Goal: Task Accomplishment & Management: Understand process/instructions

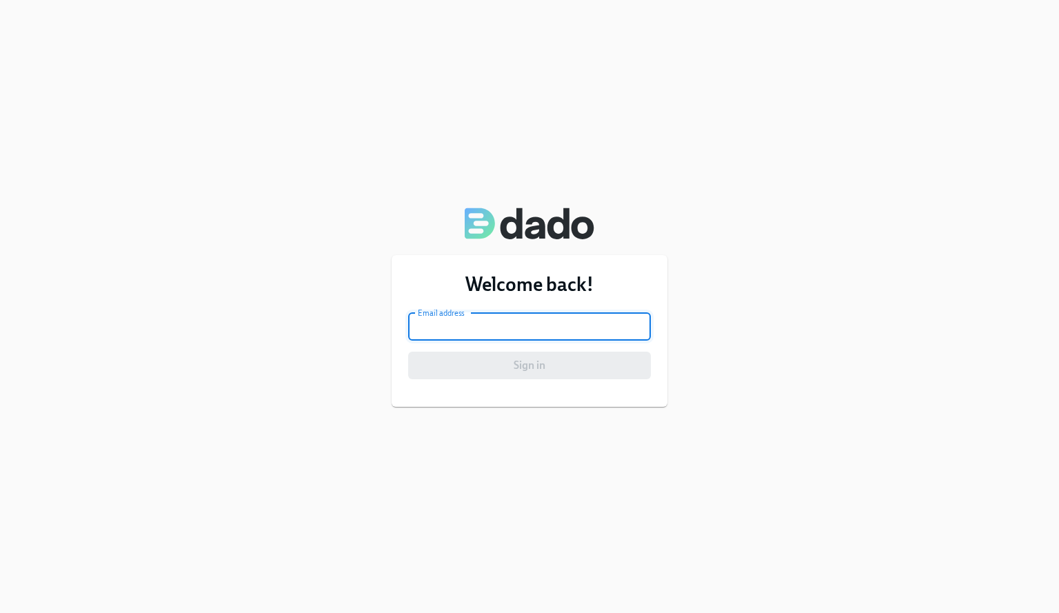
click at [544, 326] on input "email" at bounding box center [529, 327] width 243 height 28
type input "bashanazi225@gmail.com"
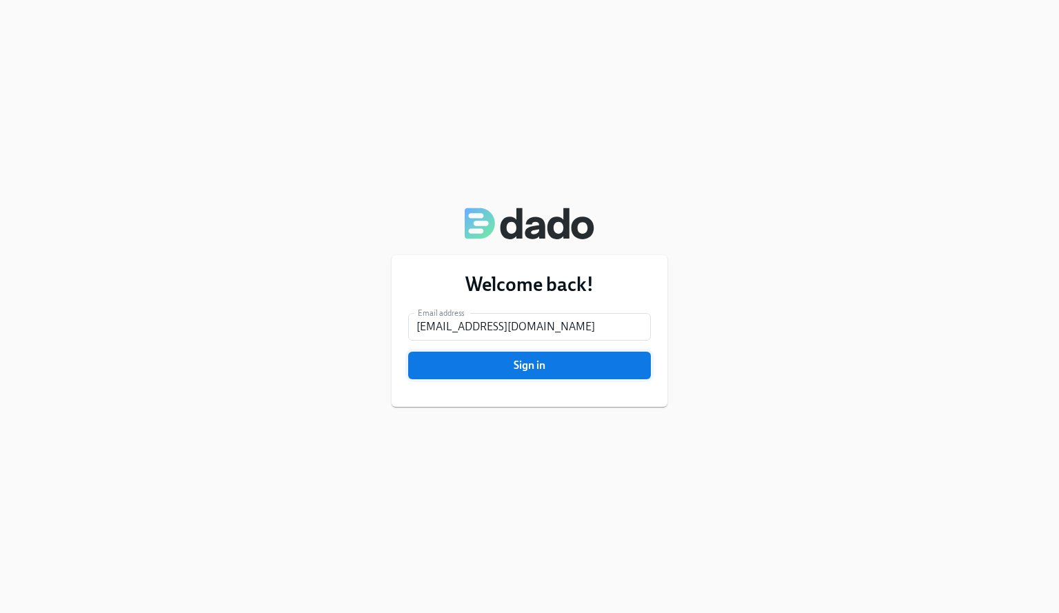
click at [533, 368] on span "Sign in" at bounding box center [529, 366] width 223 height 14
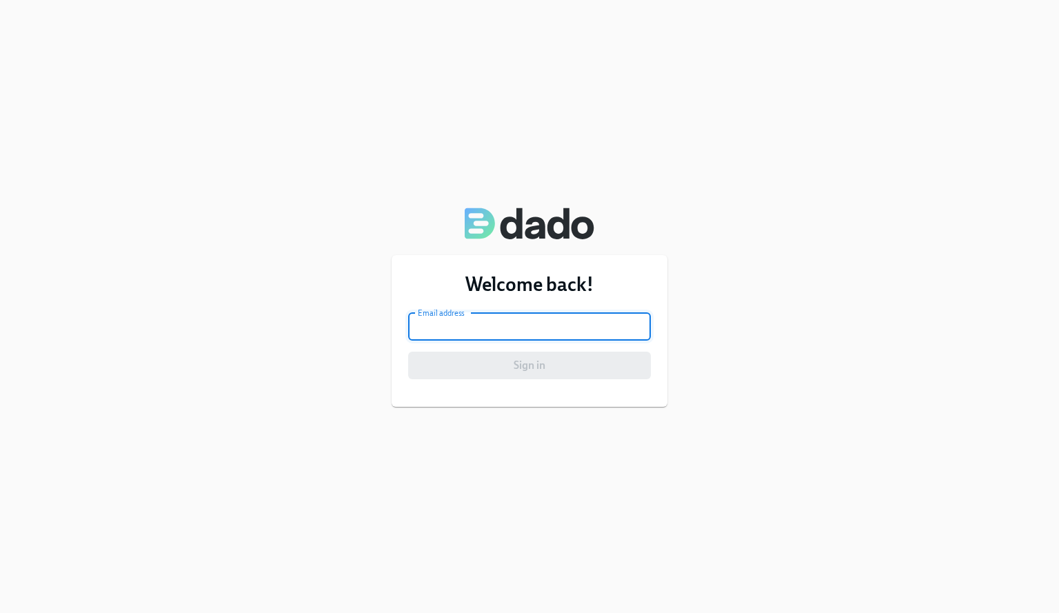
click at [560, 323] on input "email" at bounding box center [529, 327] width 243 height 28
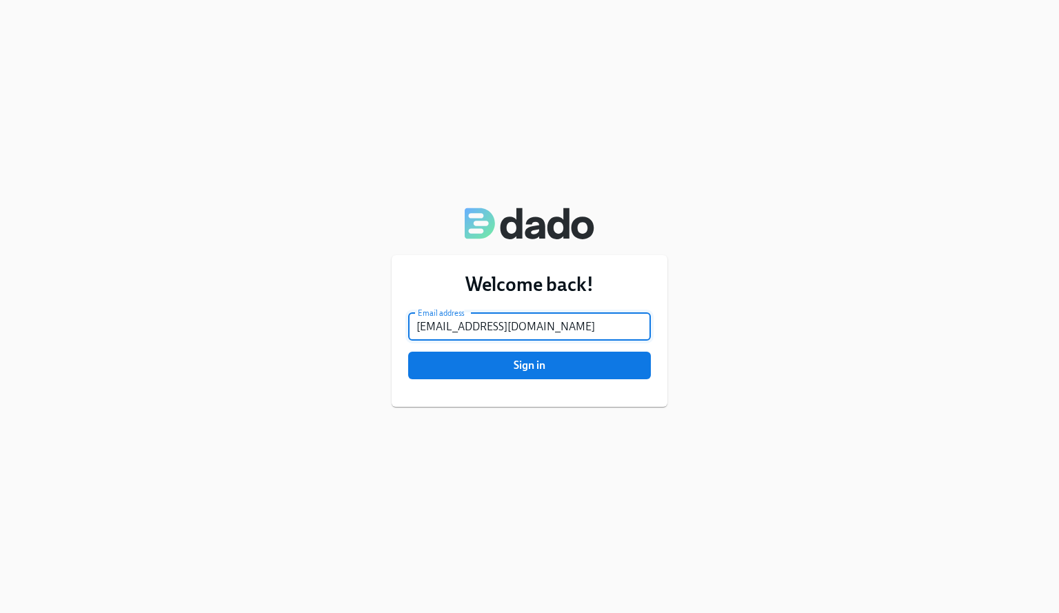
type input "nazia.basha@charliehealth.com"
click at [408, 352] on button "Sign in" at bounding box center [529, 366] width 243 height 28
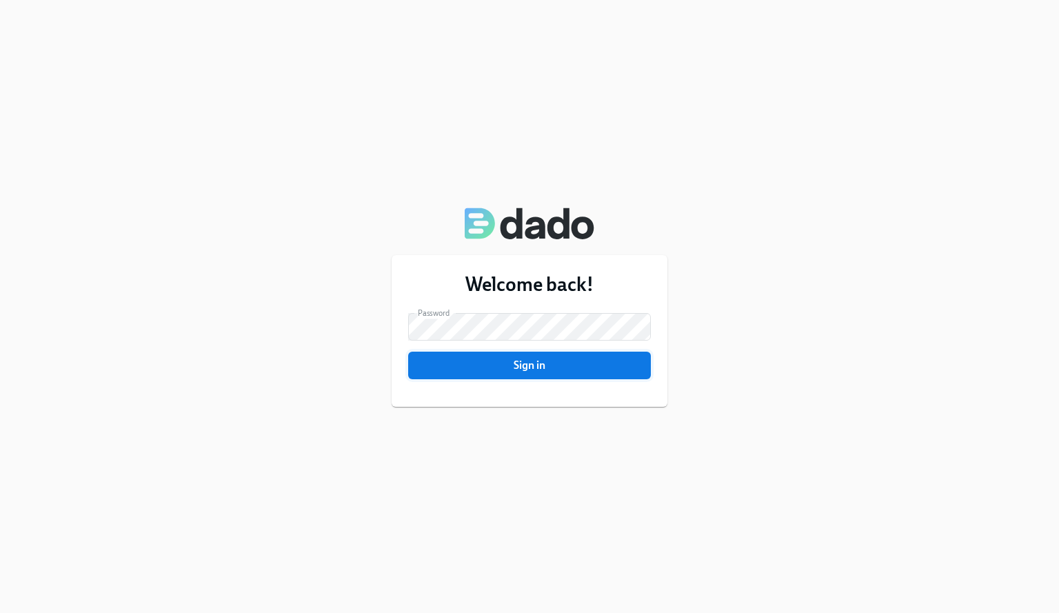
click at [541, 366] on span "Sign in" at bounding box center [529, 366] width 223 height 14
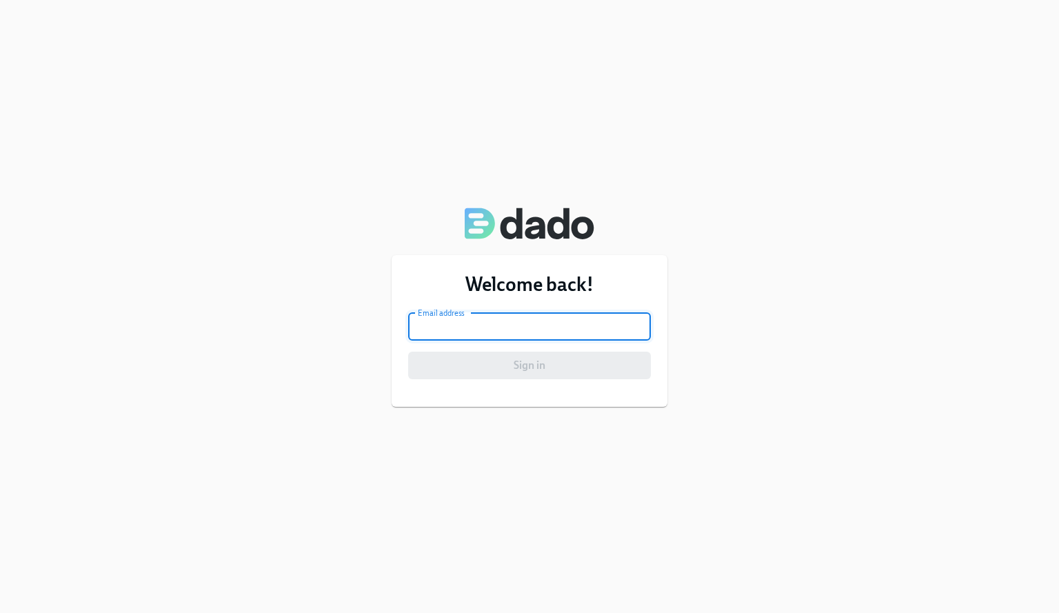
click at [546, 315] on input "email" at bounding box center [529, 327] width 243 height 28
type input "bashanazi225@gmail.com"
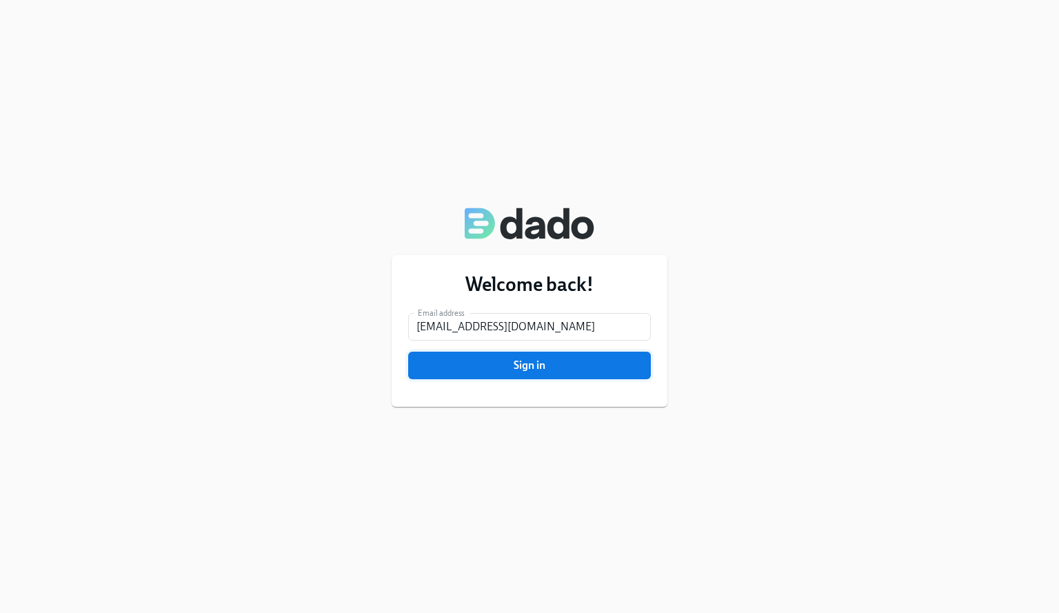
click at [534, 371] on span "Sign in" at bounding box center [529, 366] width 223 height 14
click at [535, 361] on span "Sign in" at bounding box center [529, 366] width 223 height 14
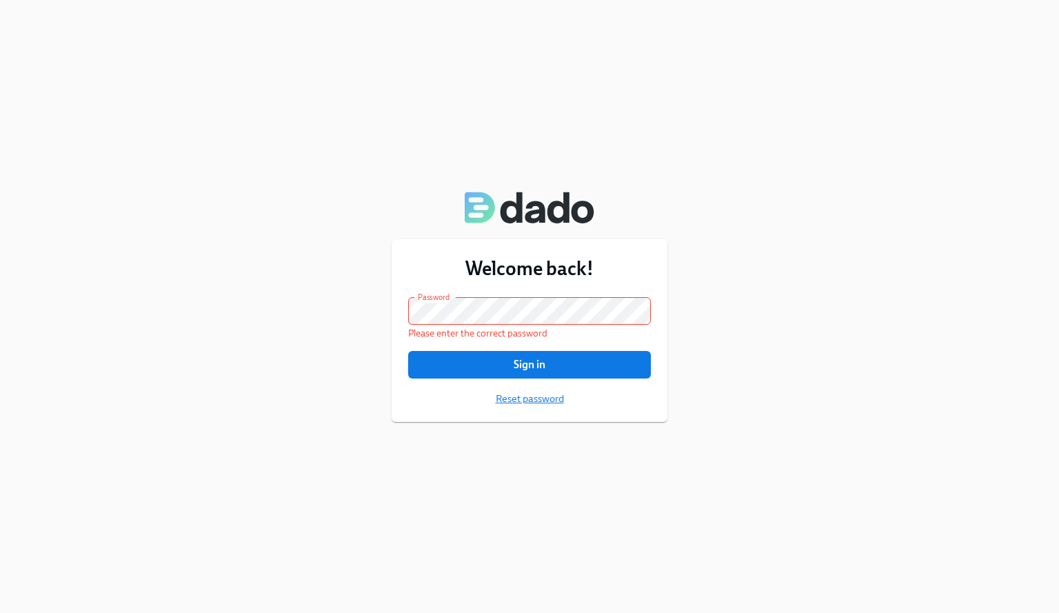
click at [530, 401] on span "Reset password" at bounding box center [530, 399] width 68 height 14
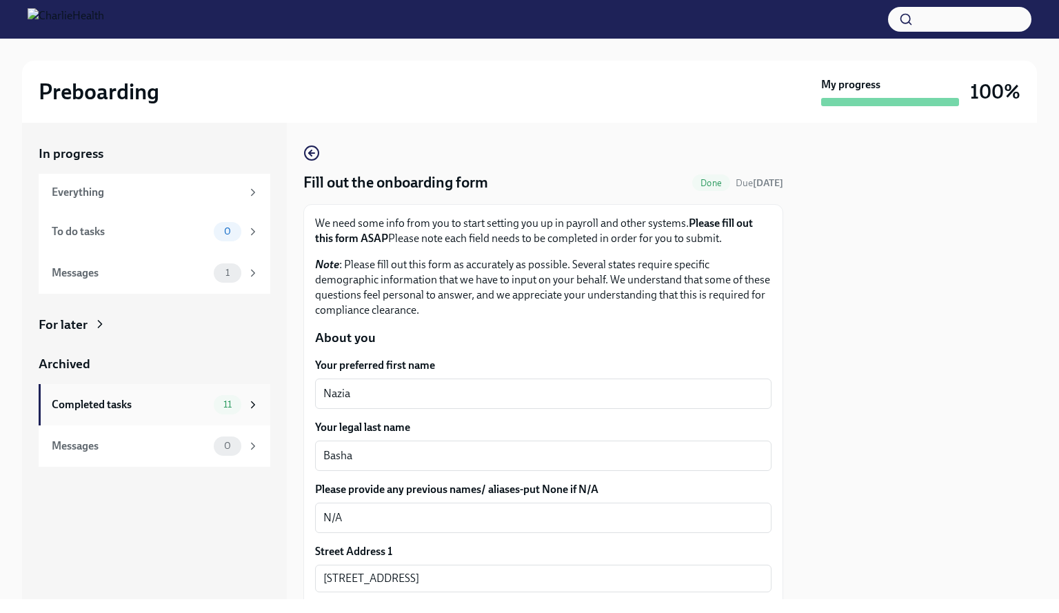
click at [92, 415] on div "Completed tasks 11" at bounding box center [155, 404] width 232 height 41
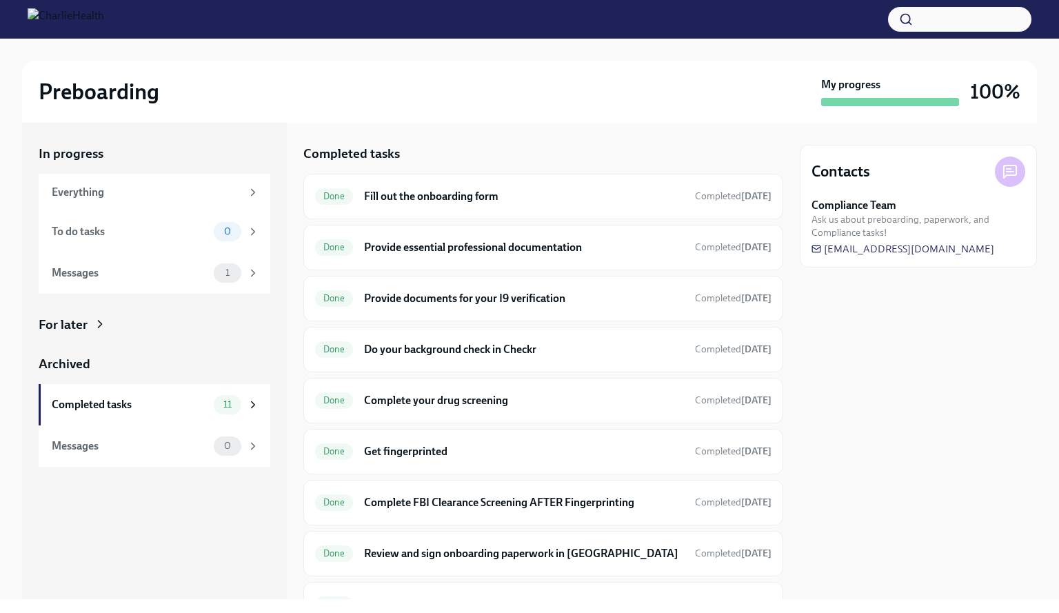
click at [784, 496] on div "In progress Everything To do tasks 0 Messages 1 For later Archived Completed ta…" at bounding box center [529, 361] width 1015 height 477
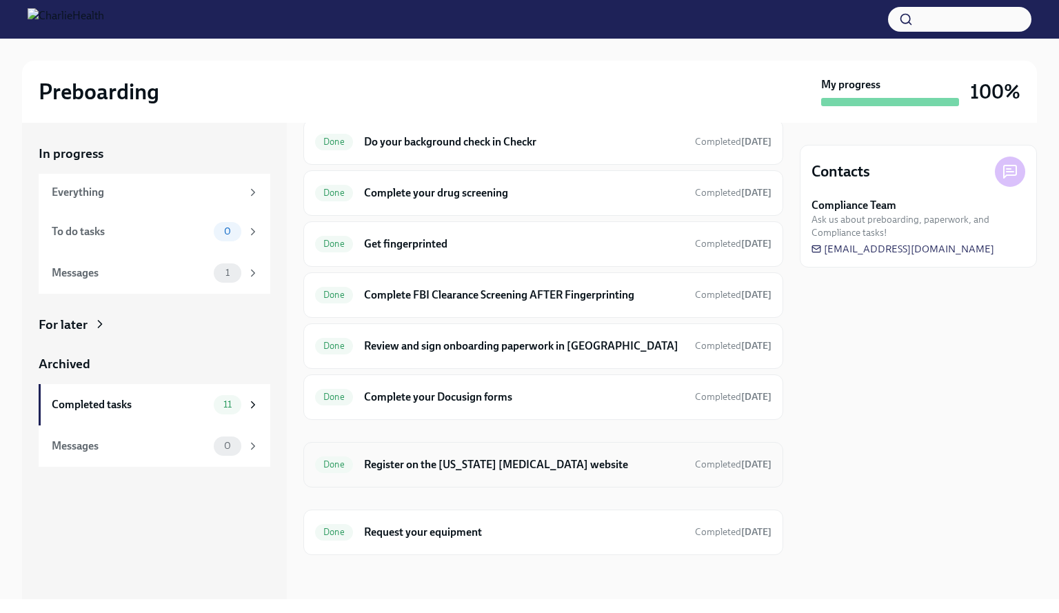
click at [503, 474] on div "Done Register on the Pennsylvania Child Abuse website Completed Jul 24th" at bounding box center [543, 465] width 457 height 22
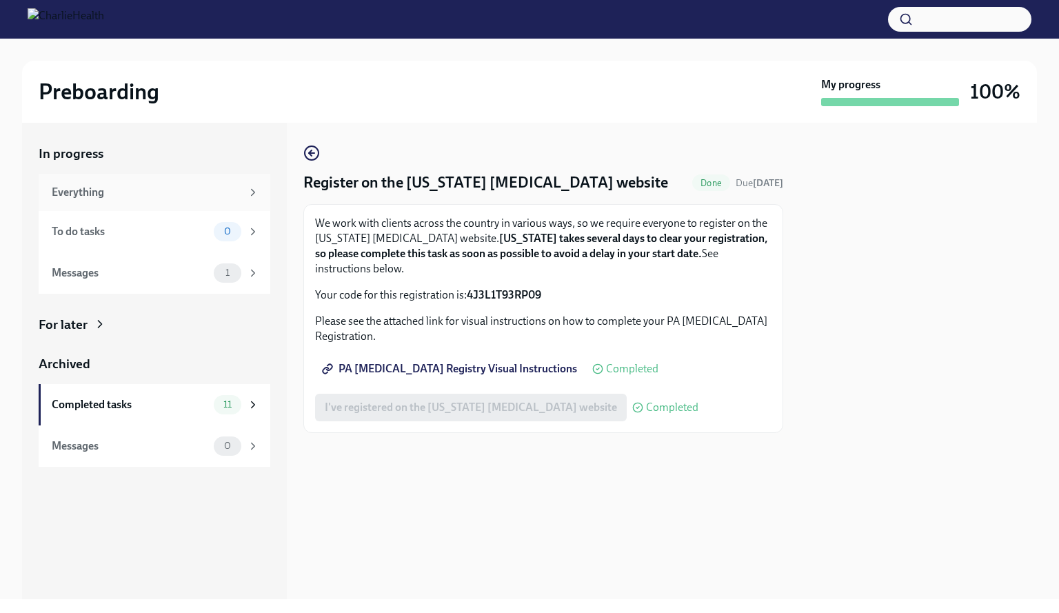
click at [121, 179] on div "Everything" at bounding box center [155, 192] width 232 height 37
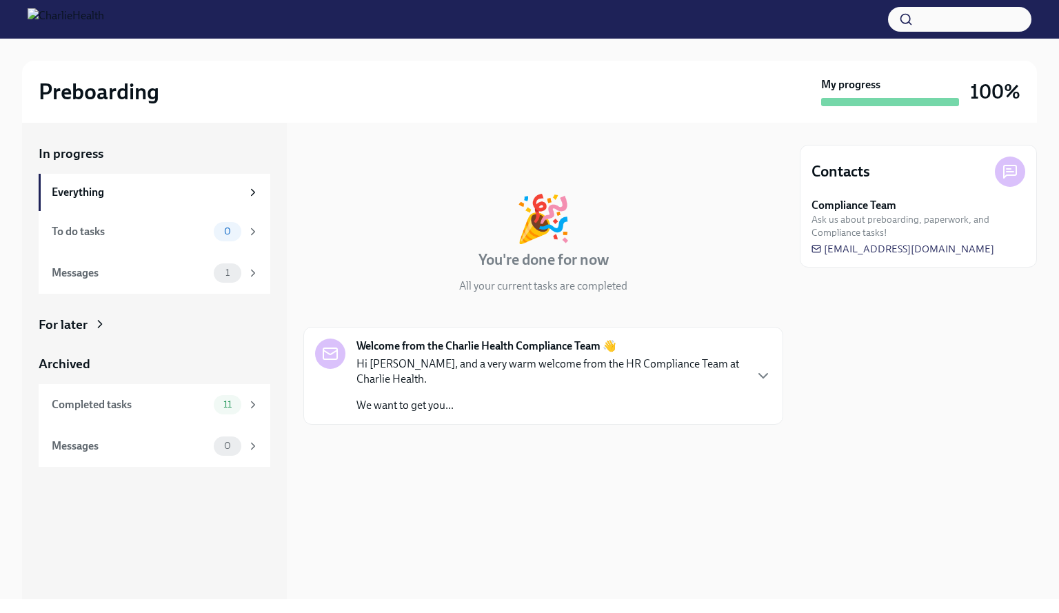
click at [484, 415] on div "Welcome from the Charlie Health Compliance Team 👋 Hi Nazia, and a very warm wel…" at bounding box center [543, 376] width 480 height 98
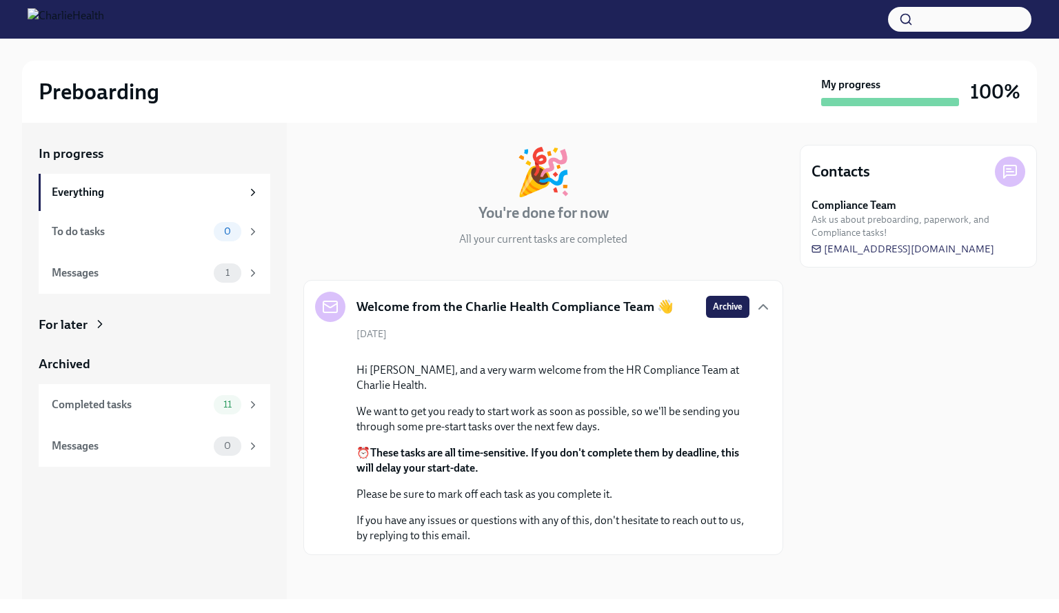
scroll to position [157, 0]
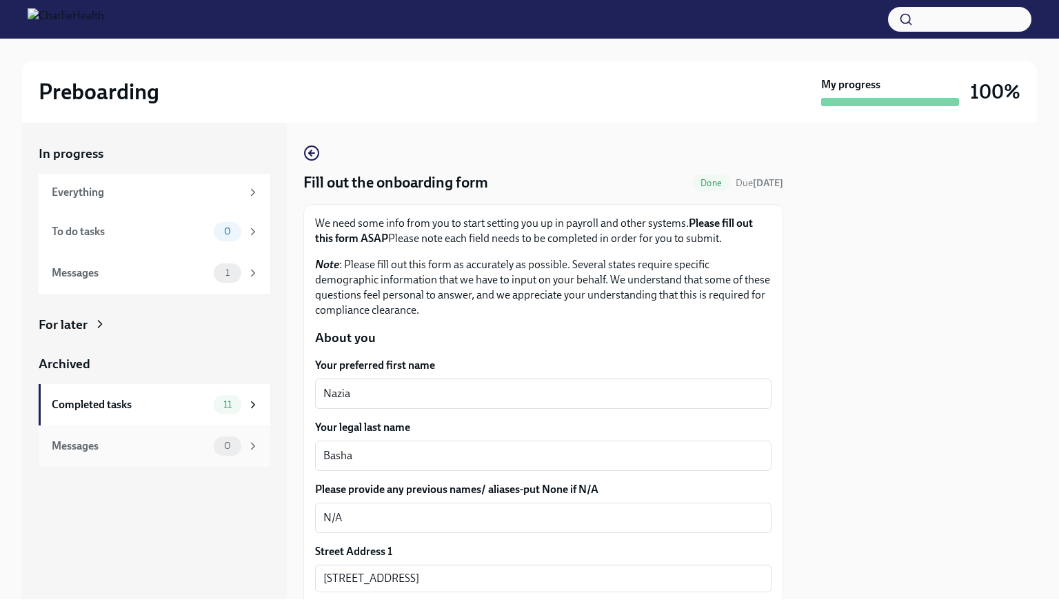
click at [258, 452] on div "0" at bounding box center [237, 446] width 46 height 19
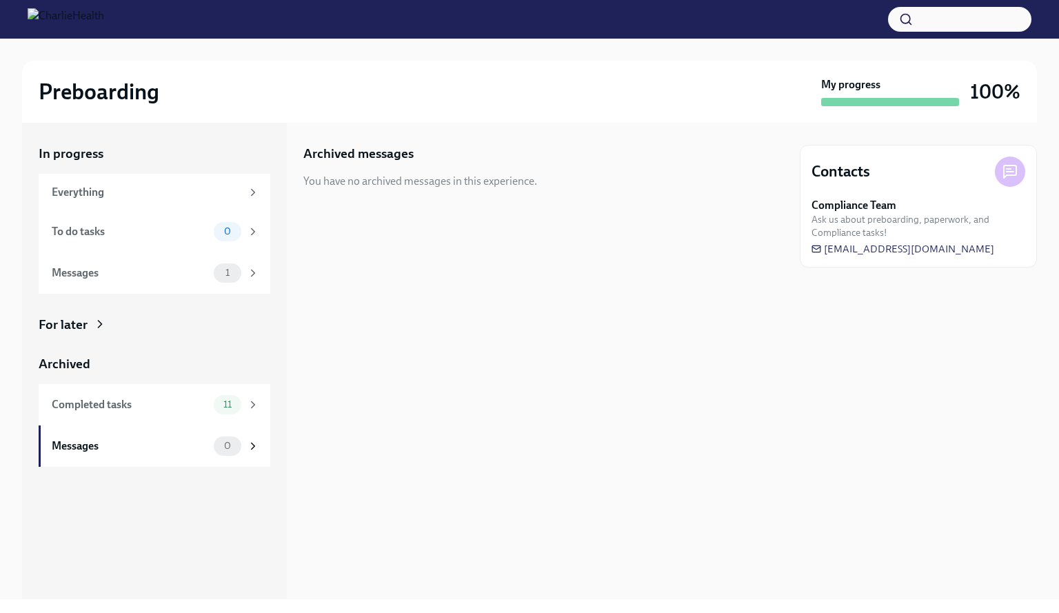
drag, startPoint x: 1014, startPoint y: 163, endPoint x: 888, endPoint y: -12, distance: 215.9
click at [888, 0] on html "Preboarding My progress 100% In progress Everything To do tasks 0 Messages 1 Fo…" at bounding box center [529, 306] width 1059 height 613
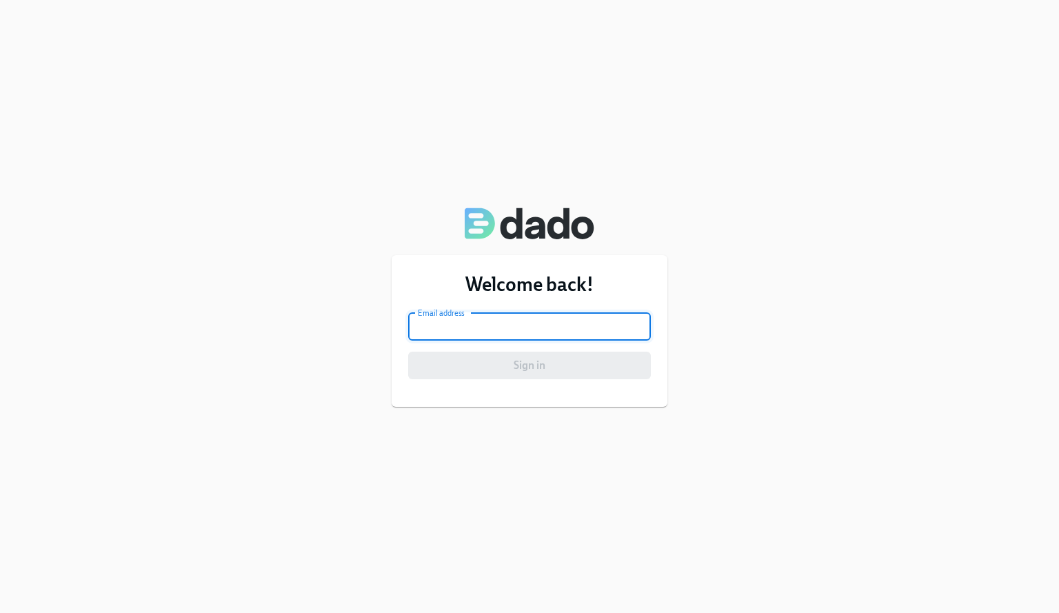
click at [484, 332] on input "email" at bounding box center [529, 327] width 243 height 28
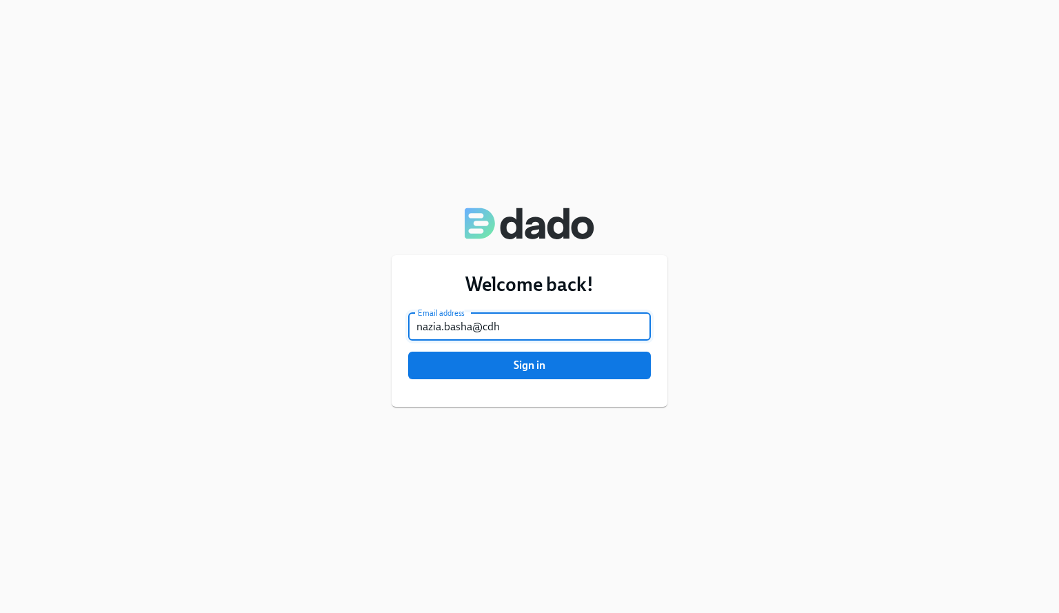
type input "[EMAIL_ADDRESS][DOMAIN_NAME]"
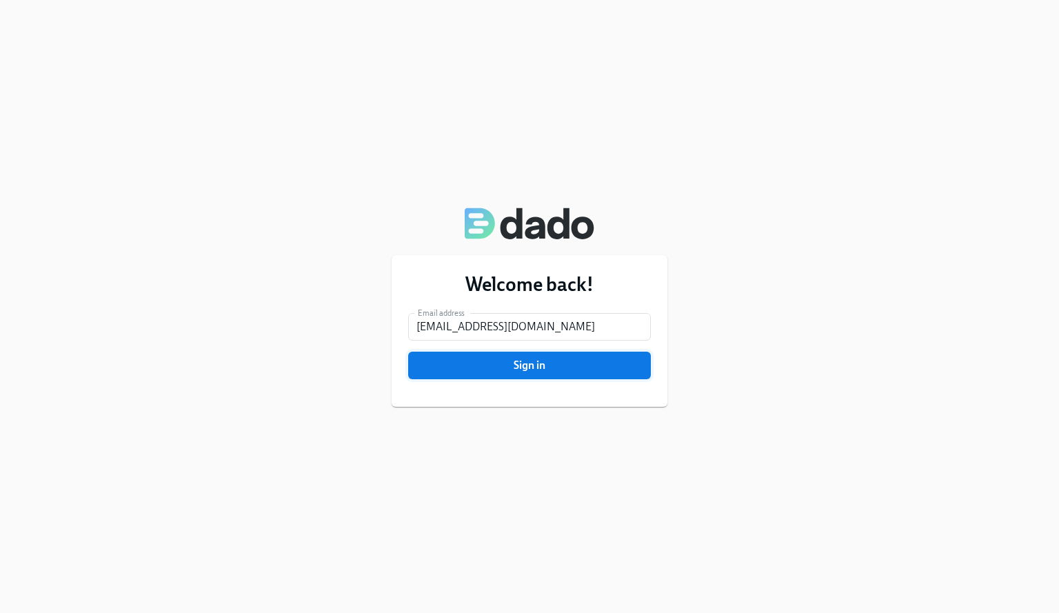
click at [496, 363] on span "Sign in" at bounding box center [529, 366] width 223 height 14
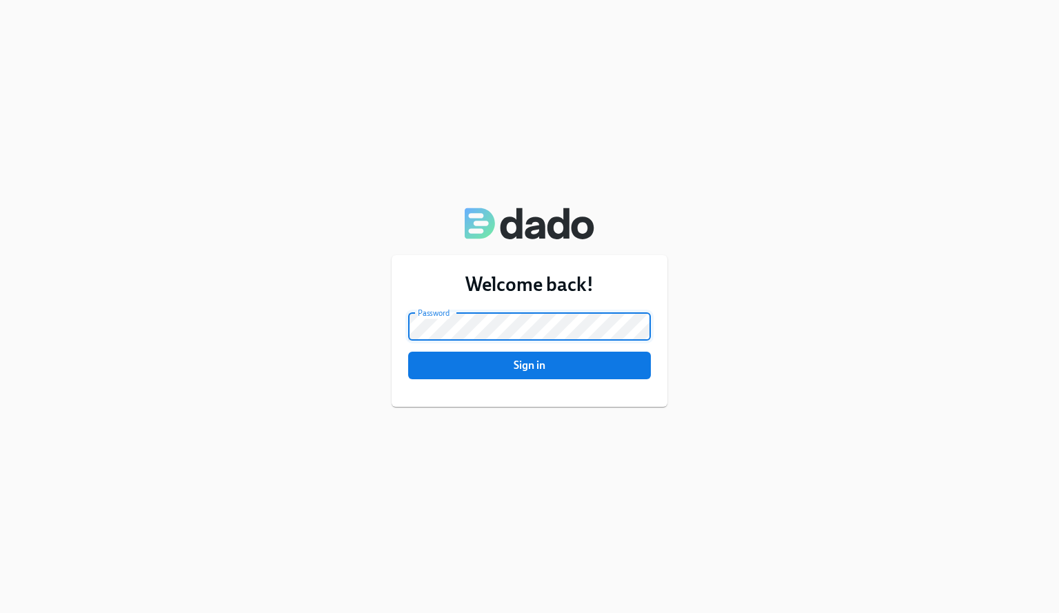
click at [408, 352] on button "Sign in" at bounding box center [529, 366] width 243 height 28
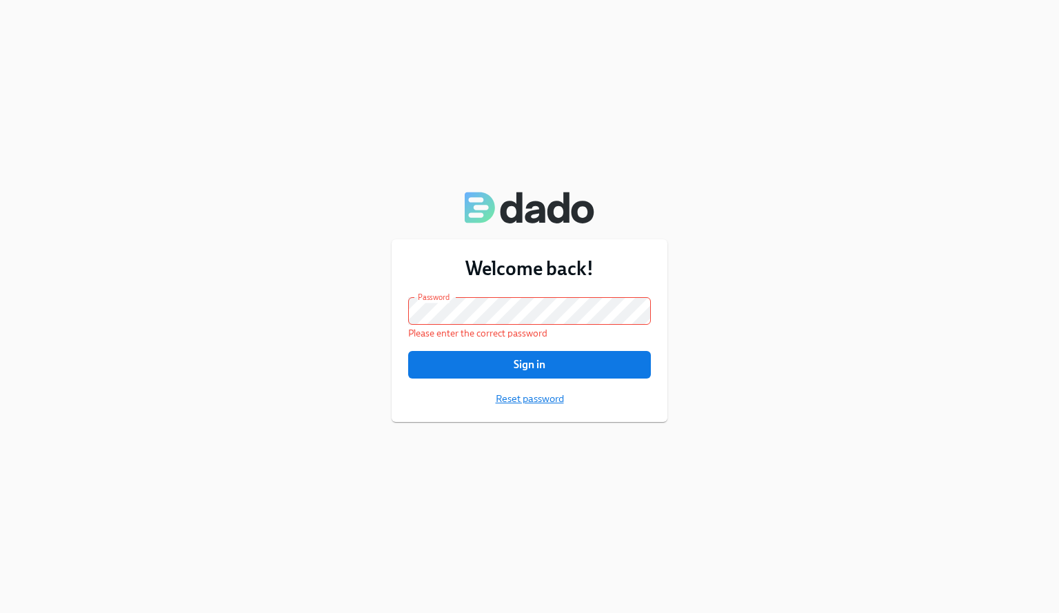
click at [526, 402] on span "Reset password" at bounding box center [530, 399] width 68 height 14
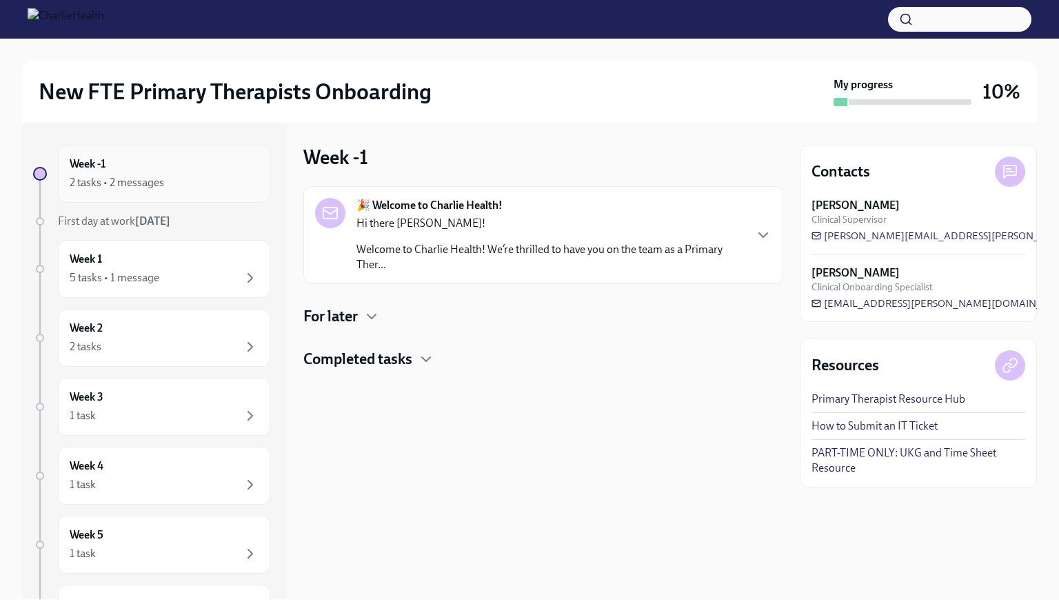
click at [152, 170] on div "Week -1 2 tasks • 2 messages" at bounding box center [164, 174] width 189 height 34
click at [366, 319] on icon "button" at bounding box center [372, 316] width 17 height 17
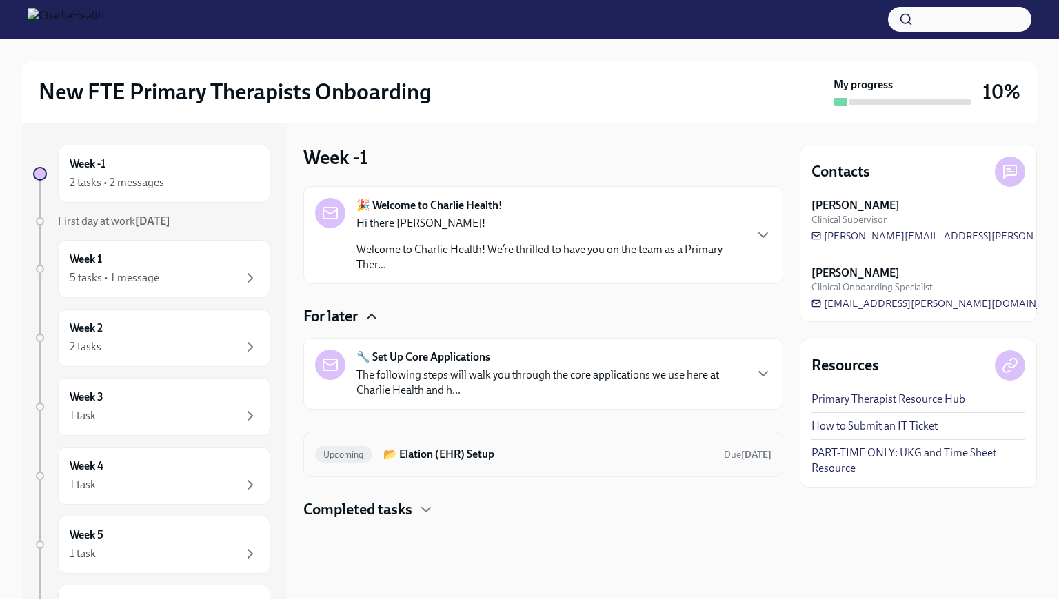
click at [425, 457] on h6 "📂 Elation (EHR) Setup" at bounding box center [549, 454] width 330 height 15
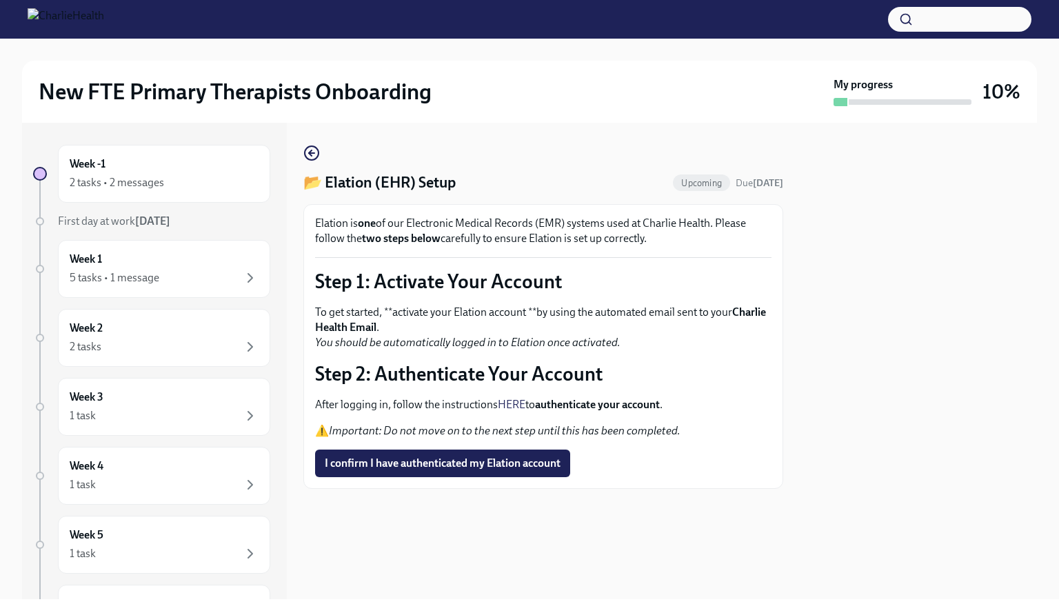
click at [526, 407] on link "HERE" at bounding box center [512, 404] width 28 height 13
click at [170, 198] on div "Week -1 2 tasks • 2 messages" at bounding box center [164, 174] width 212 height 58
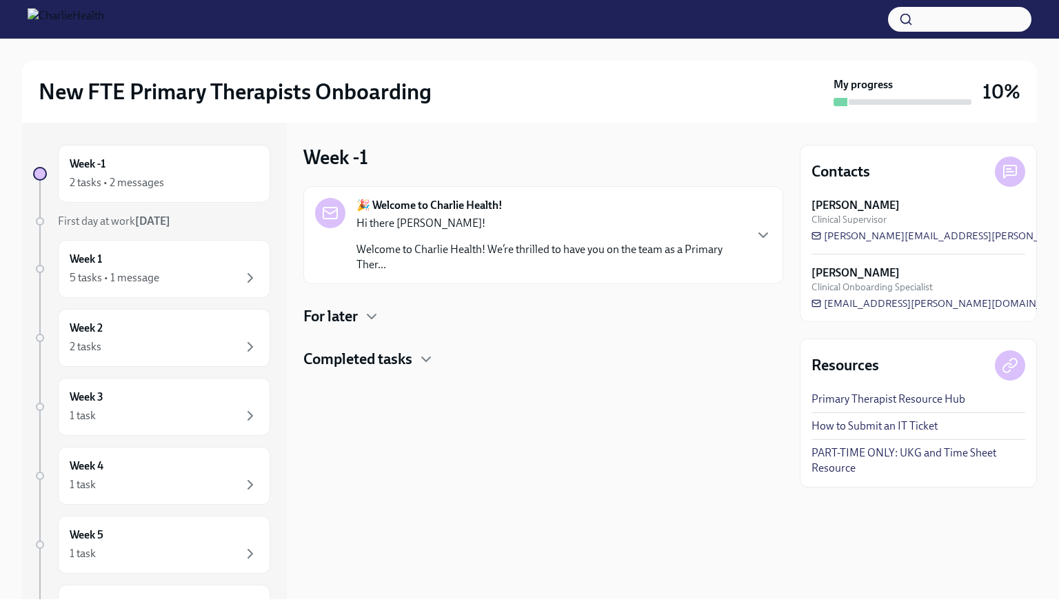
click at [330, 307] on h4 "For later" at bounding box center [330, 316] width 54 height 21
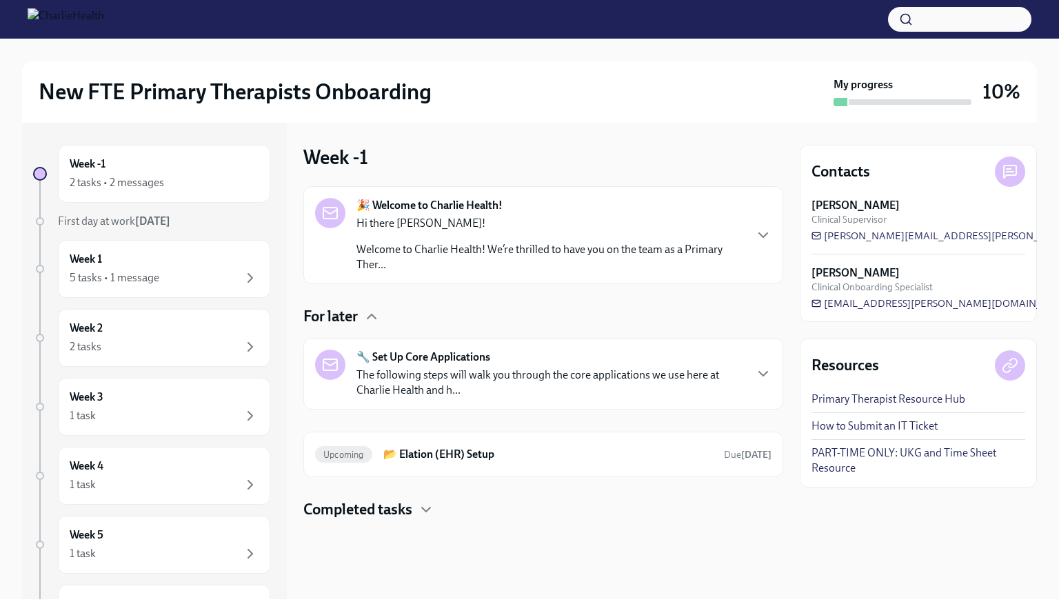
click at [754, 230] on div "🎉 Welcome to Charlie Health! Hi there [PERSON_NAME]! Welcome to Charlie Health!…" at bounding box center [543, 235] width 457 height 74
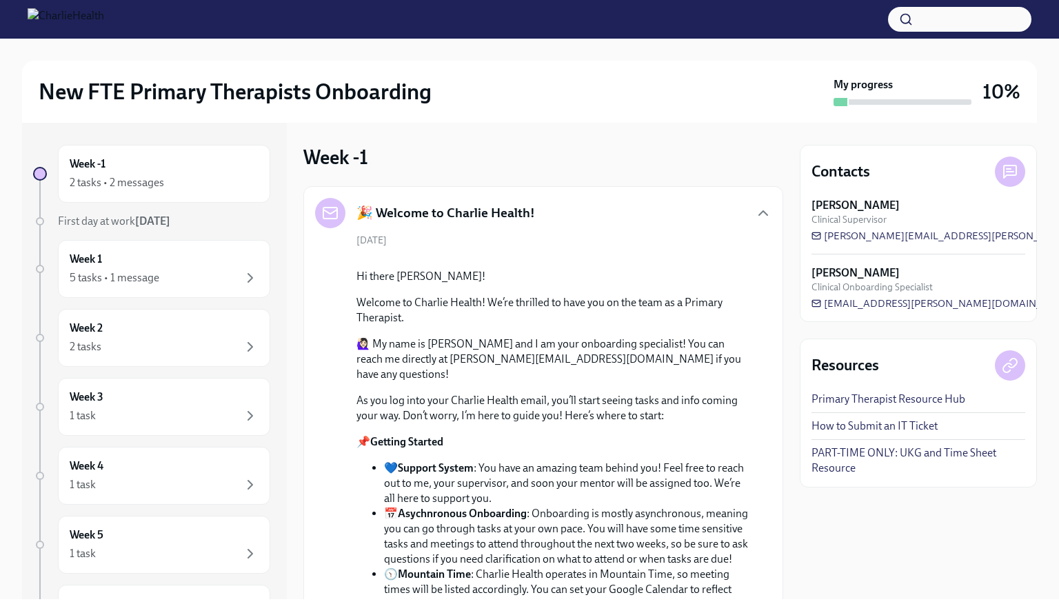
scroll to position [417, 0]
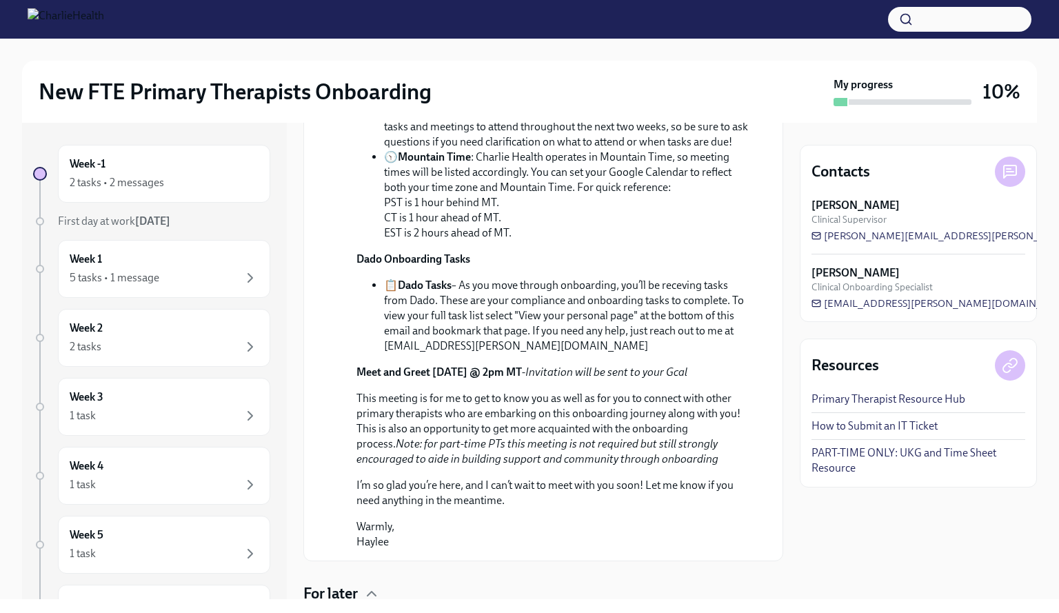
click at [788, 486] on div "Week -1 2 tasks • 2 messages First day at work [DATE] Week 1 5 tasks • 1 messag…" at bounding box center [529, 361] width 1015 height 477
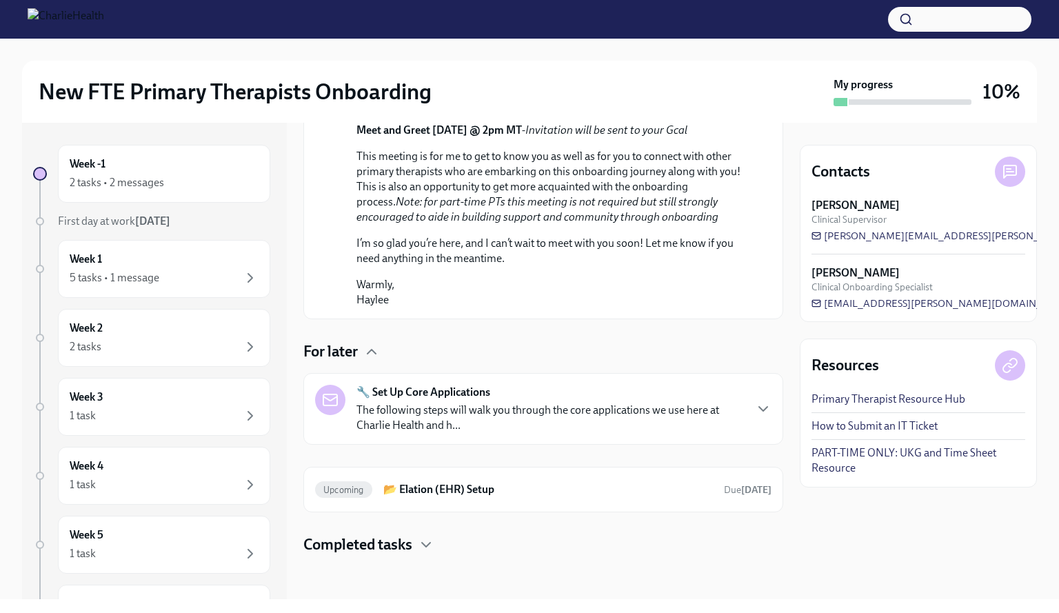
click at [730, 420] on p "The following steps will walk you through the core applications we use here at …" at bounding box center [551, 418] width 388 height 30
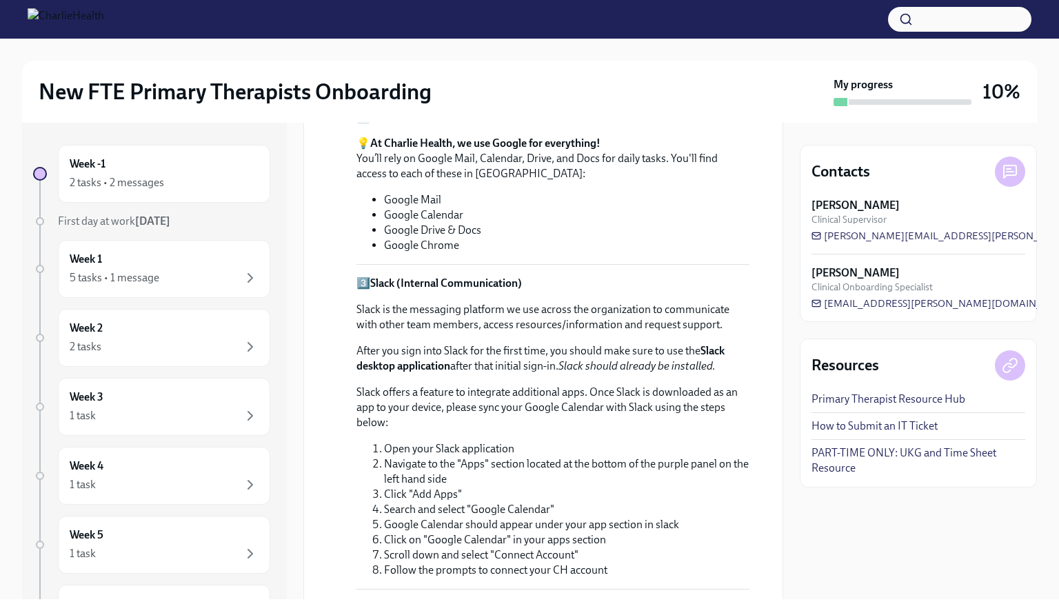
scroll to position [1604, 0]
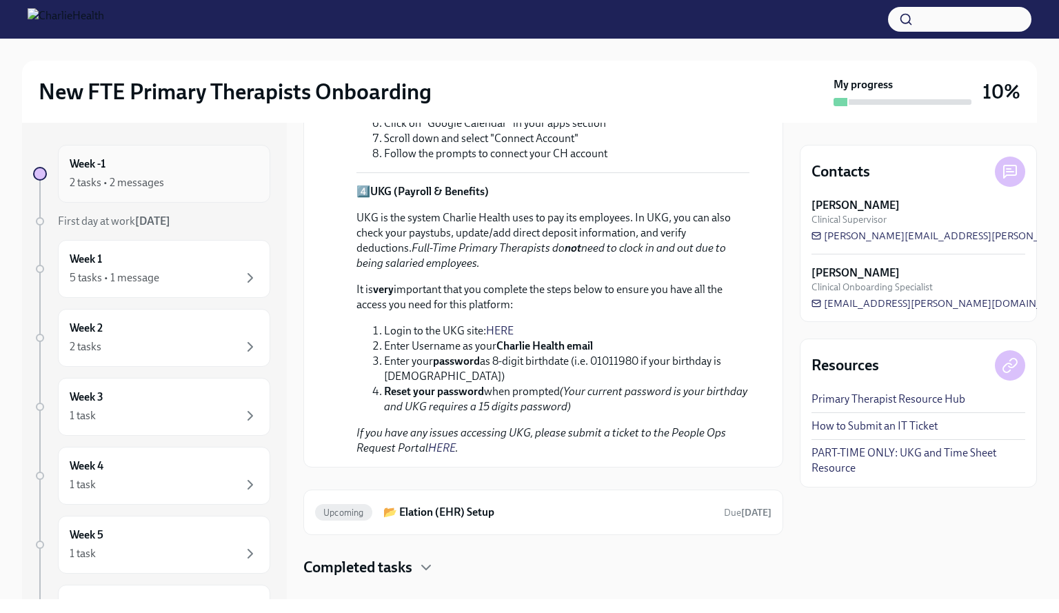
click at [245, 169] on div "Week -1 2 tasks • 2 messages" at bounding box center [164, 174] width 189 height 34
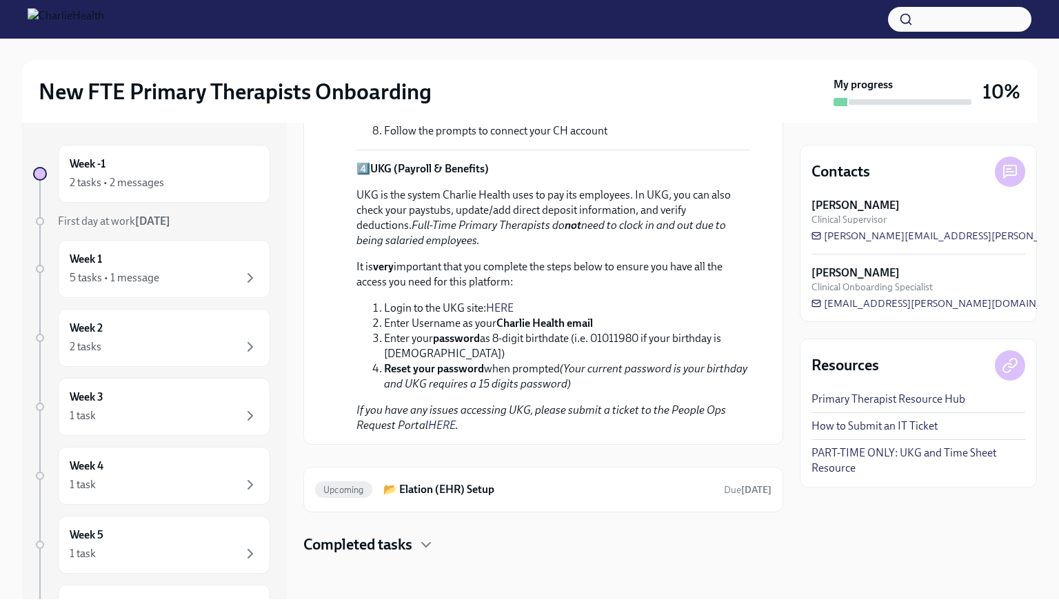
scroll to position [1737, 0]
click at [386, 543] on h4 "Completed tasks" at bounding box center [357, 545] width 109 height 21
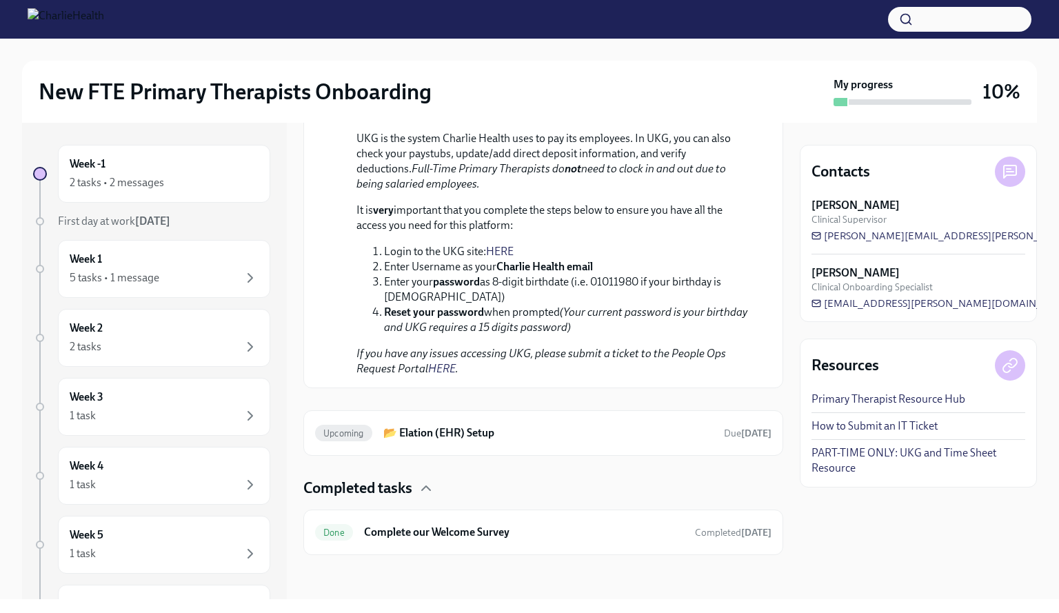
scroll to position [1793, 0]
click at [164, 175] on div "2 tasks • 2 messages" at bounding box center [164, 183] width 189 height 17
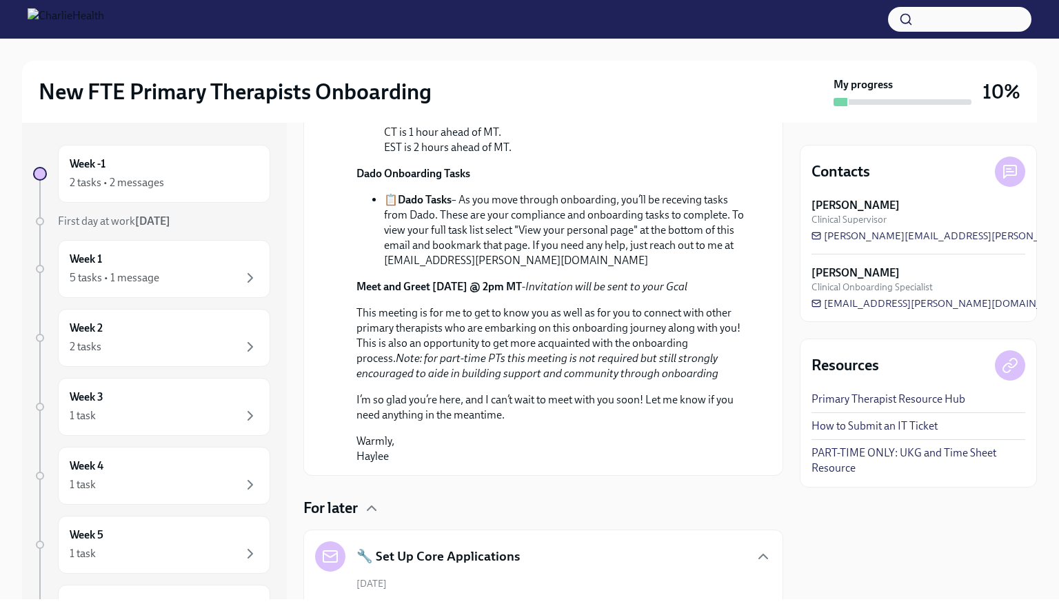
scroll to position [0, 0]
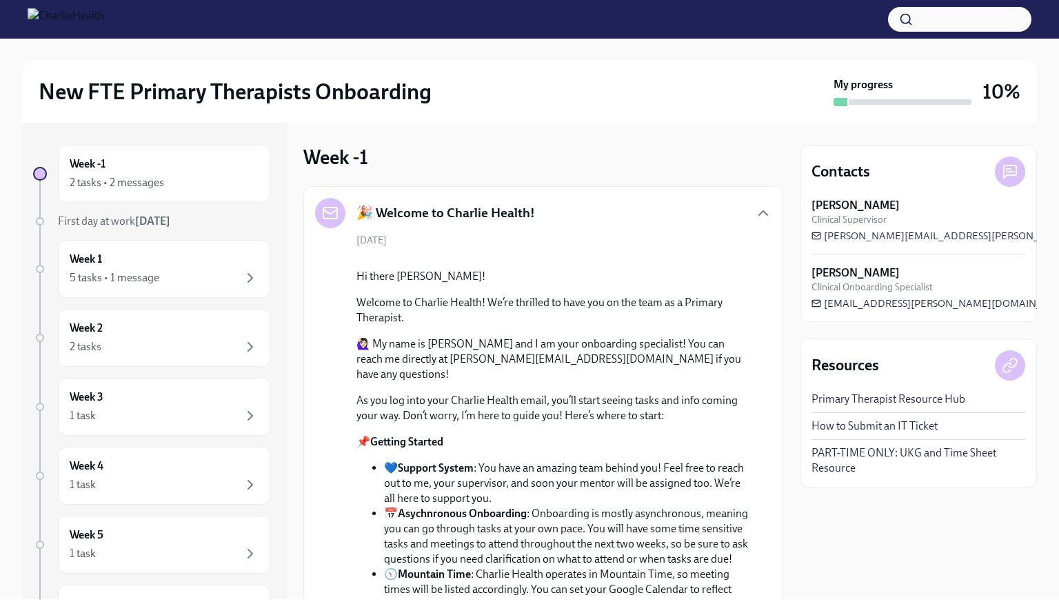
click at [899, 399] on link "Primary Therapist Resource Hub" at bounding box center [889, 399] width 154 height 15
